Goal: Use online tool/utility: Utilize a website feature to perform a specific function

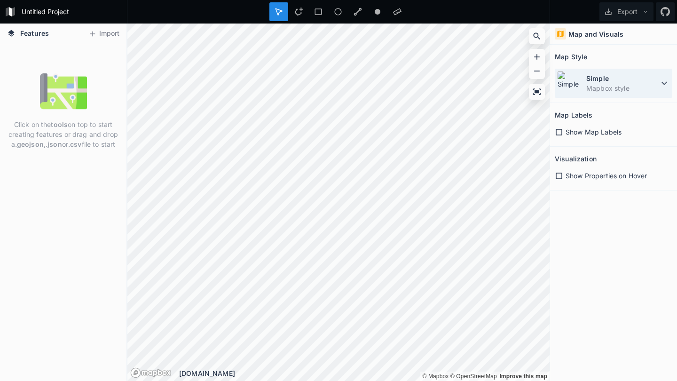
click at [630, 85] on dd "Mapbox style" at bounding box center [622, 88] width 72 height 10
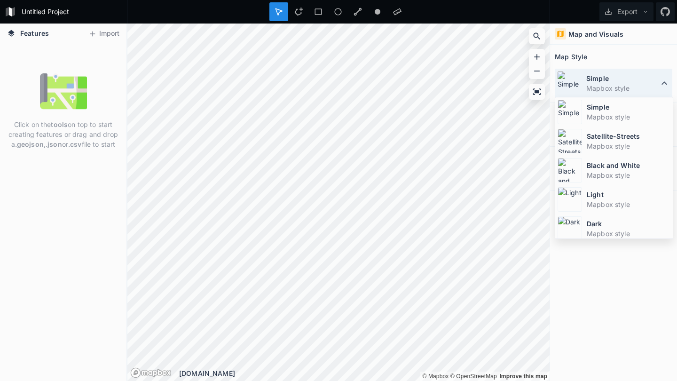
click at [630, 85] on dd "Mapbox style" at bounding box center [622, 88] width 72 height 10
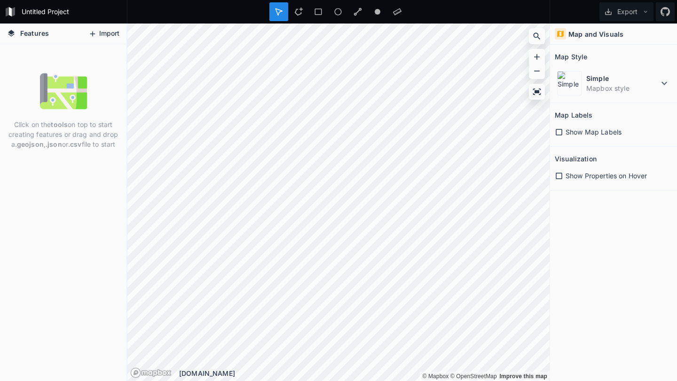
click at [102, 38] on button "Import" at bounding box center [104, 33] width 40 height 15
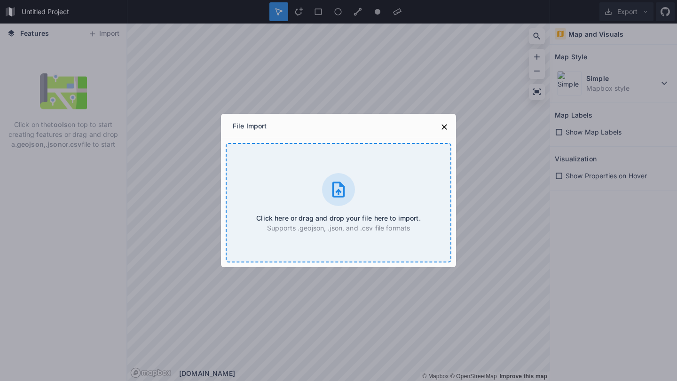
click at [353, 194] on div at bounding box center [338, 189] width 33 height 33
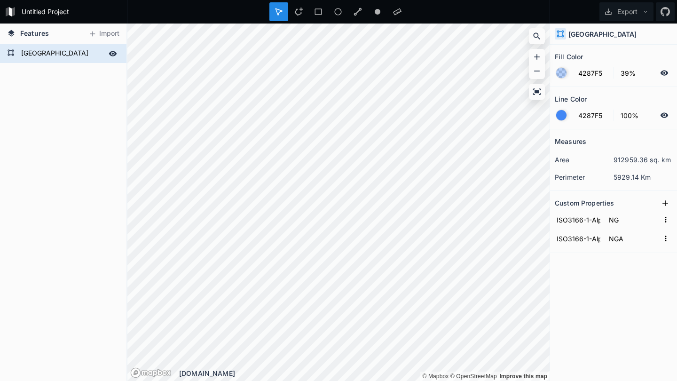
click at [92, 56] on form "[GEOGRAPHIC_DATA]" at bounding box center [62, 54] width 88 height 14
click at [614, 205] on h2 "Custom Properties" at bounding box center [584, 203] width 59 height 15
click at [618, 245] on form "ISO3166-1-Alpha-3 NGA" at bounding box center [614, 238] width 118 height 19
click at [613, 243] on input "NGA" at bounding box center [633, 238] width 52 height 14
click at [576, 232] on input "ISO3166-1-Alpha-3" at bounding box center [578, 238] width 47 height 14
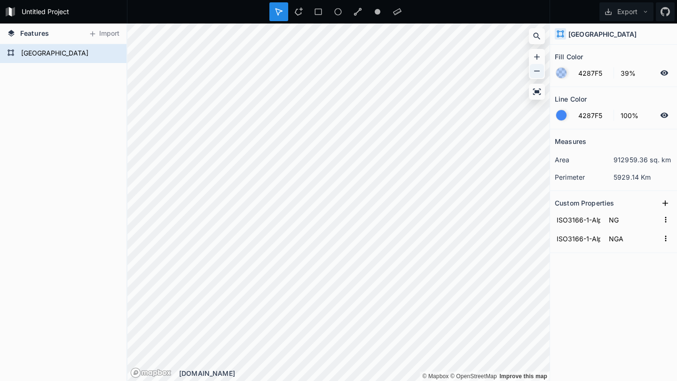
click at [539, 70] on icon at bounding box center [536, 70] width 9 height 9
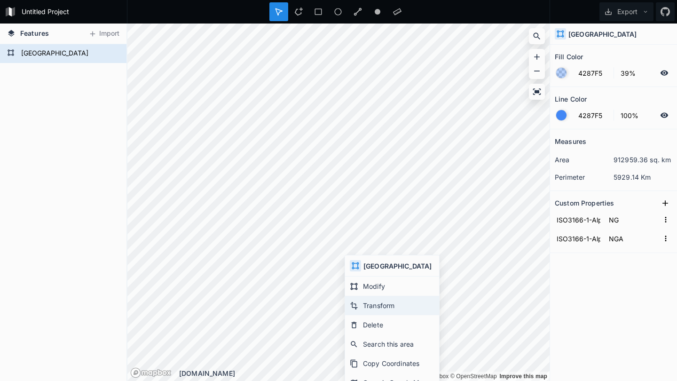
click at [374, 309] on div "Transform" at bounding box center [392, 305] width 94 height 19
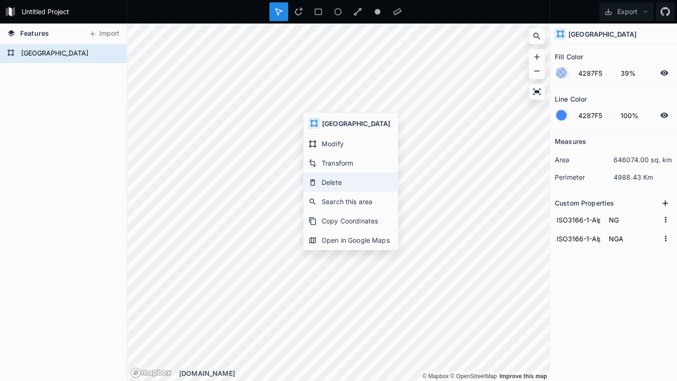
click at [346, 181] on div "Delete" at bounding box center [351, 182] width 94 height 19
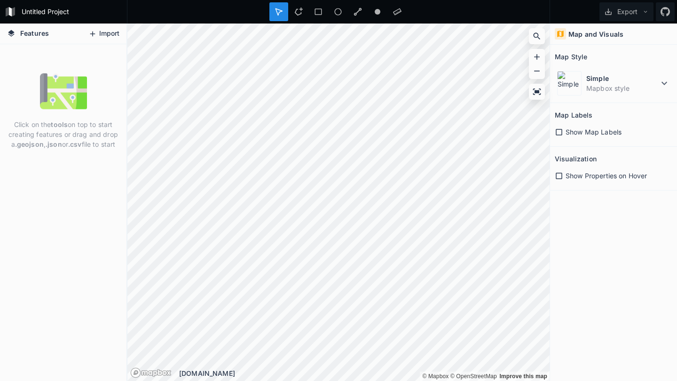
click at [105, 36] on button "Import" at bounding box center [104, 33] width 40 height 15
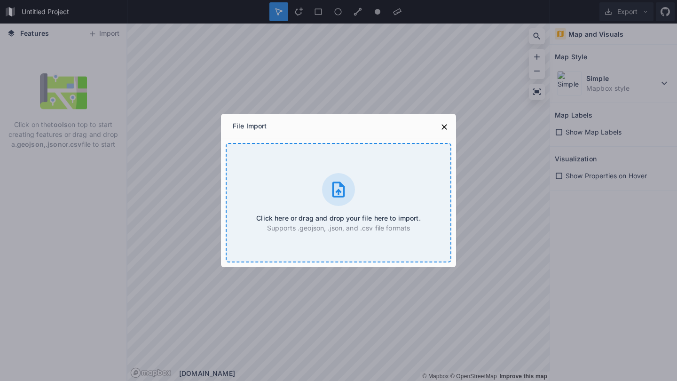
click at [328, 189] on div at bounding box center [338, 189] width 33 height 33
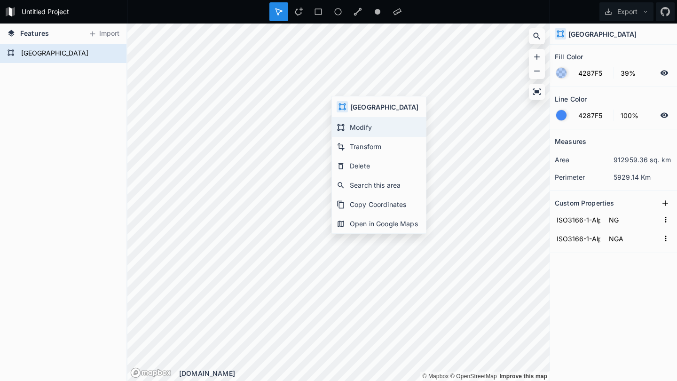
click at [372, 134] on div "Modify" at bounding box center [379, 127] width 94 height 19
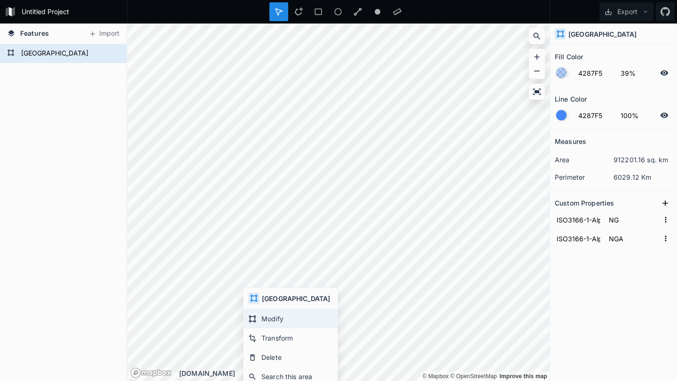
click at [278, 315] on div "Modify" at bounding box center [290, 318] width 94 height 19
